Goal: Check status

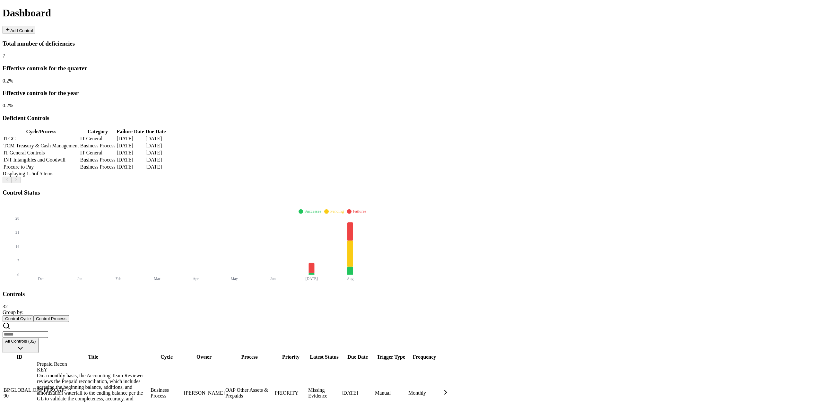
scroll to position [31, 0]
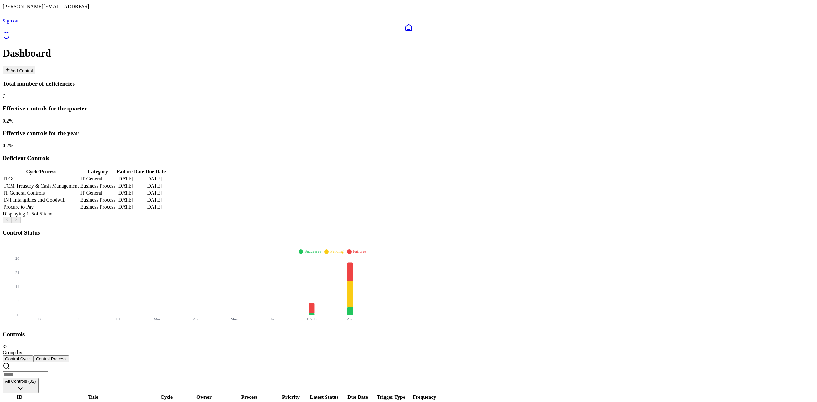
click at [10, 39] on icon at bounding box center [7, 35] width 8 height 8
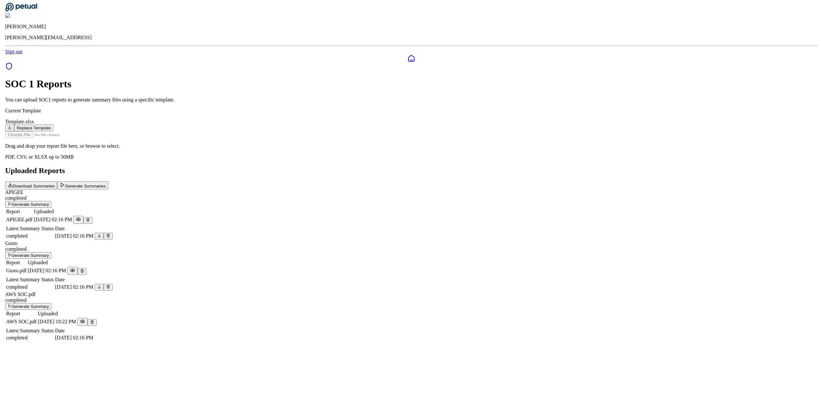
scroll to position [41, 0]
click at [83, 323] on icon at bounding box center [79, 320] width 5 height 5
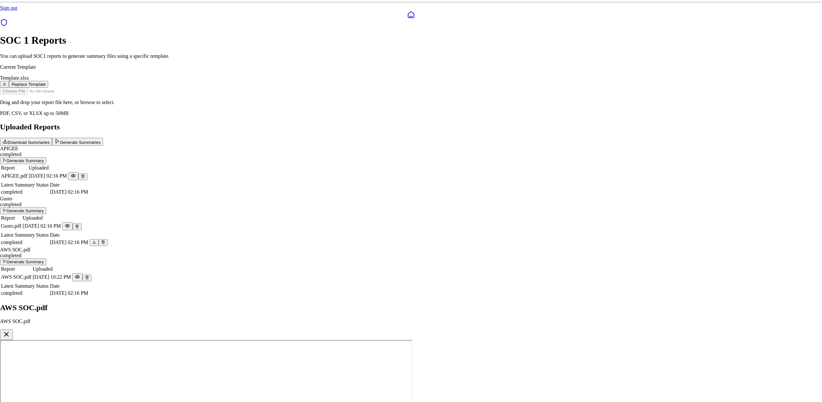
drag, startPoint x: 603, startPoint y: 60, endPoint x: 604, endPoint y: 65, distance: 4.7
click at [10, 330] on icon "button" at bounding box center [7, 334] width 8 height 8
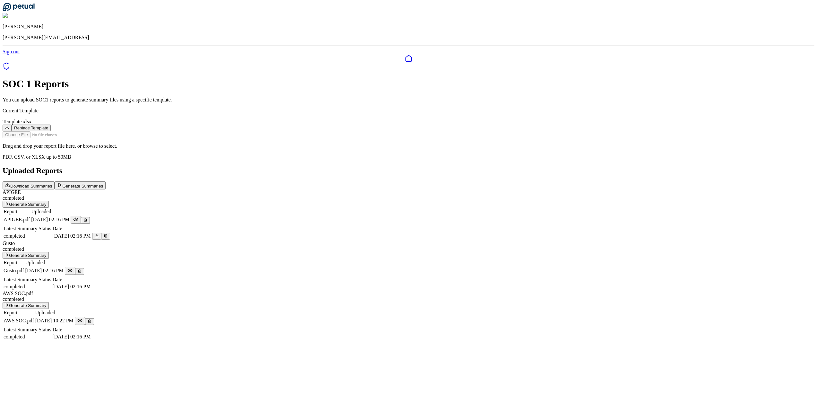
click at [92, 290] on td at bounding box center [92, 286] width 1 height 6
click at [664, 269] on div "SOC 1 Reports You can upload SOC1 reports to generate summary files using a spe…" at bounding box center [409, 210] width 812 height 264
drag, startPoint x: 543, startPoint y: 270, endPoint x: 465, endPoint y: 277, distance: 78.0
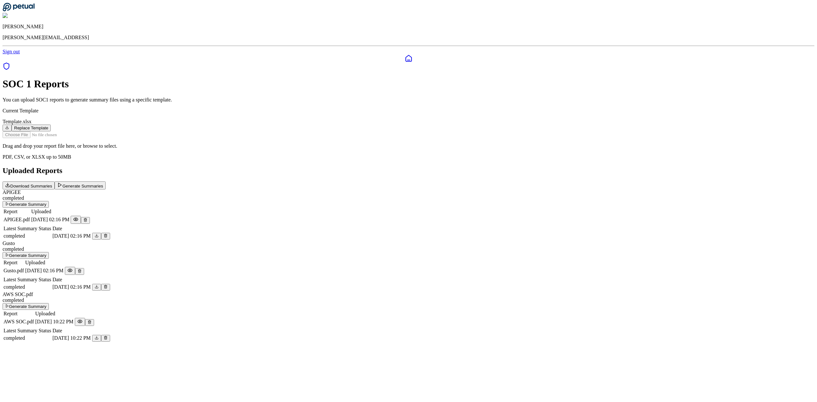
click at [91, 276] on td "Date" at bounding box center [71, 279] width 39 height 6
click at [55, 181] on button "Download Summaries" at bounding box center [29, 185] width 52 height 8
click at [3, 55] on div at bounding box center [409, 63] width 812 height 17
click at [6, 55] on div at bounding box center [409, 59] width 812 height 8
